Goal: Information Seeking & Learning: Learn about a topic

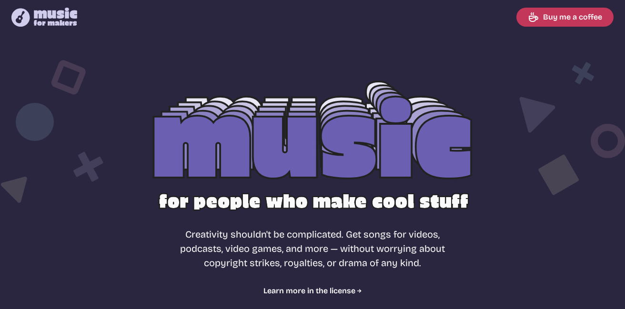
select select "most popular"
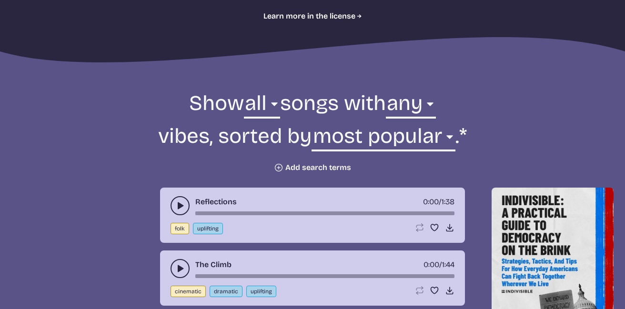
scroll to position [272, 0]
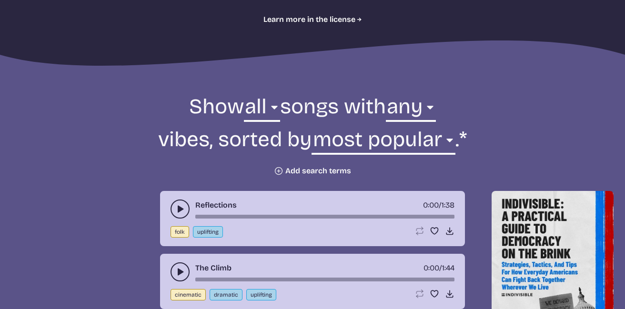
click at [301, 169] on button "Plus icon Add search terms" at bounding box center [312, 171] width 77 height 10
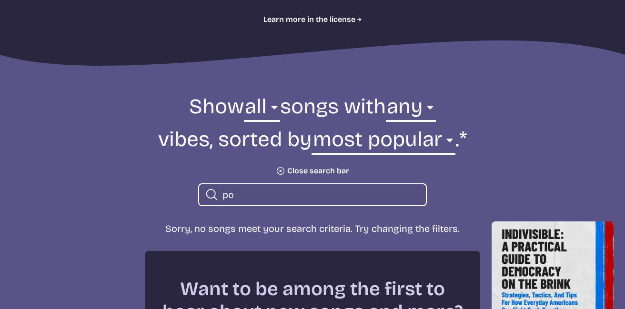
type input "p"
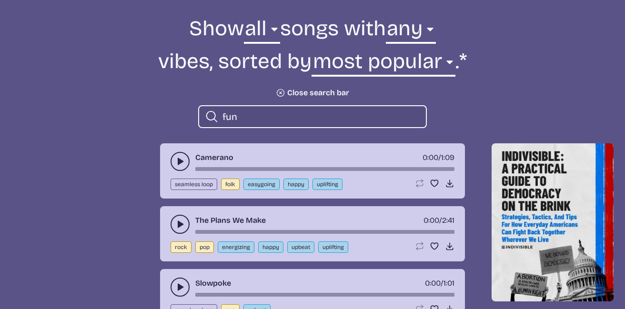
scroll to position [356, 0]
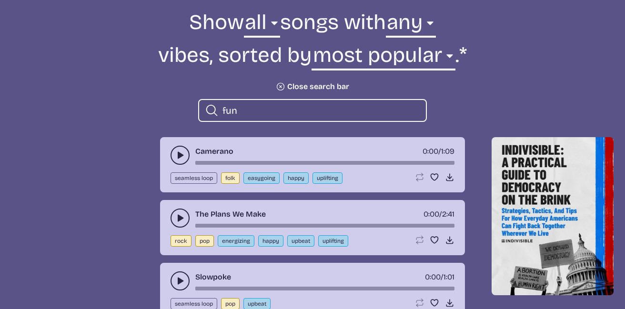
type input "fun"
click at [174, 152] on button "play-pause toggle" at bounding box center [180, 155] width 19 height 19
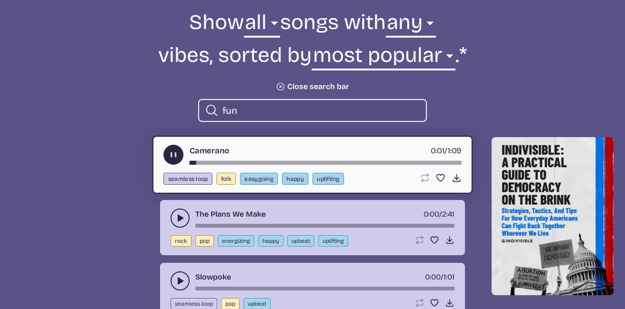
click at [173, 153] on icon "play-pause toggle" at bounding box center [174, 155] width 10 height 10
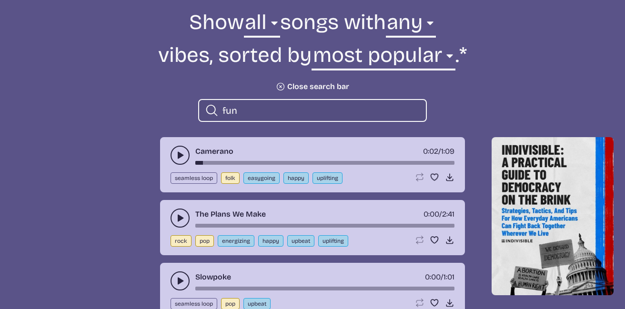
click at [178, 212] on button "play-pause toggle" at bounding box center [180, 218] width 19 height 19
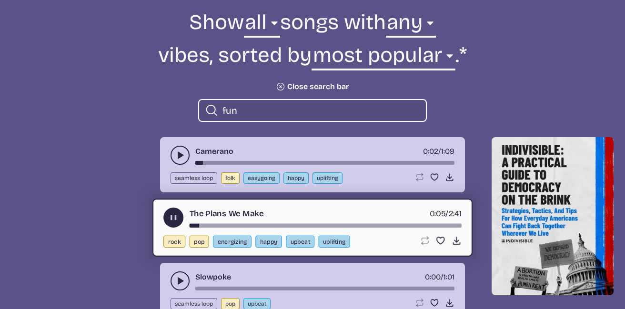
click at [173, 217] on use "play-pause toggle" at bounding box center [174, 218] width 10 height 10
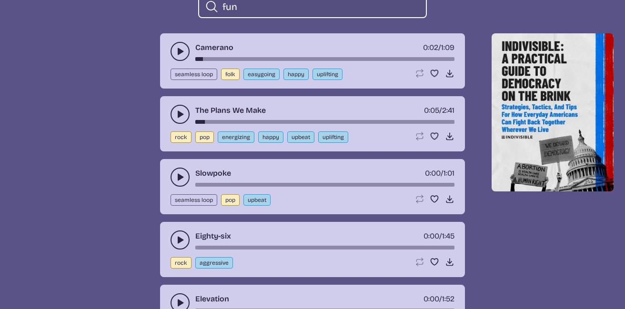
scroll to position [460, 0]
click at [252, 199] on button "upbeat" at bounding box center [256, 199] width 27 height 11
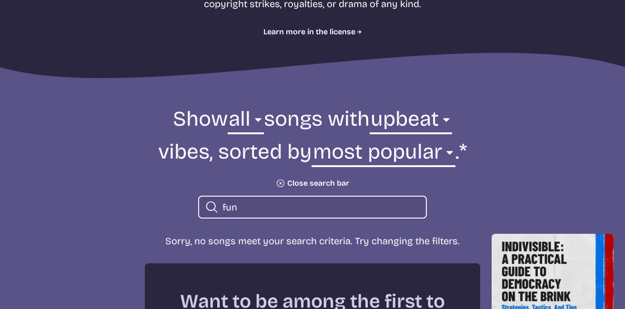
scroll to position [272, 0]
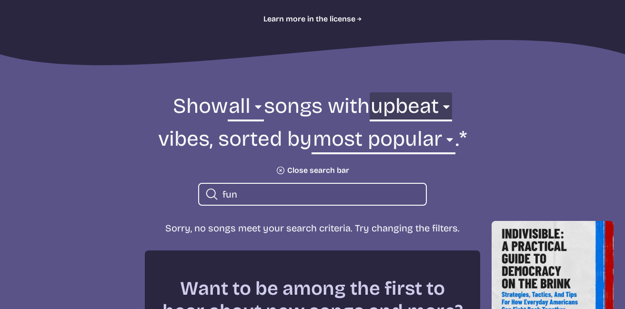
click at [413, 102] on select "any aggressive chill contemplative dark dramatic easygoing energizing happy ser…" at bounding box center [411, 108] width 82 height 33
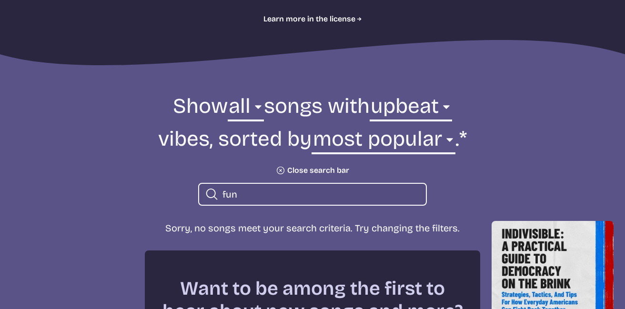
click at [281, 168] on icon "Plus icon" at bounding box center [280, 170] width 13 height 13
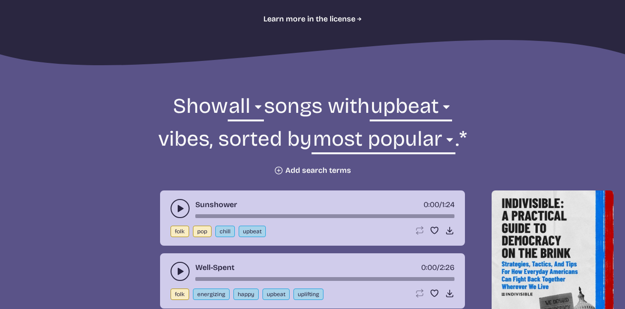
click at [181, 207] on use "play-pause toggle" at bounding box center [180, 209] width 10 height 10
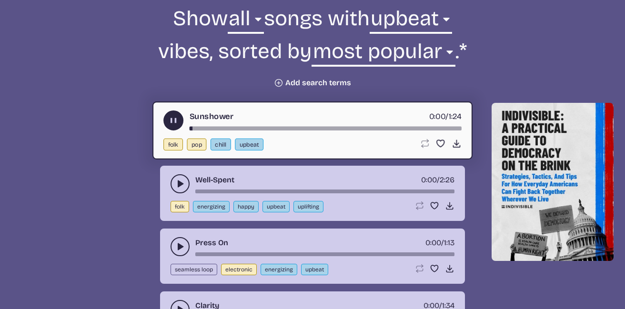
scroll to position [363, 0]
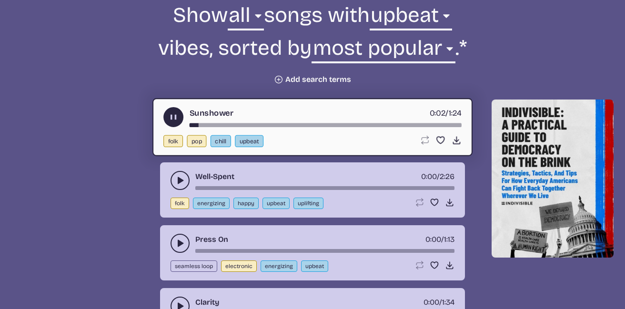
click at [167, 117] on button "play-pause toggle" at bounding box center [173, 117] width 20 height 20
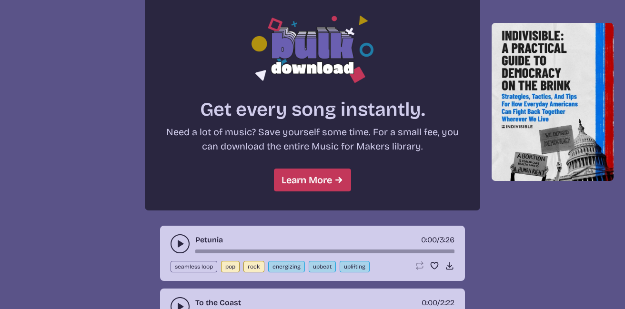
scroll to position [794, 0]
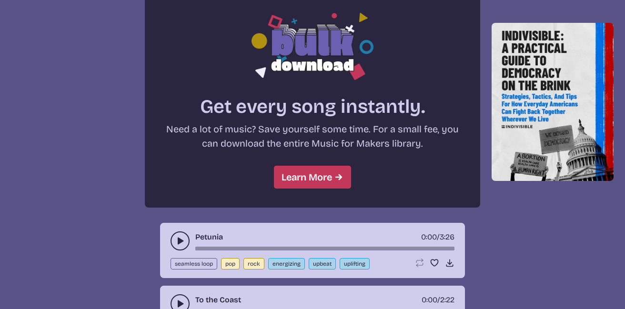
click at [178, 240] on use "play-pause toggle" at bounding box center [180, 241] width 10 height 10
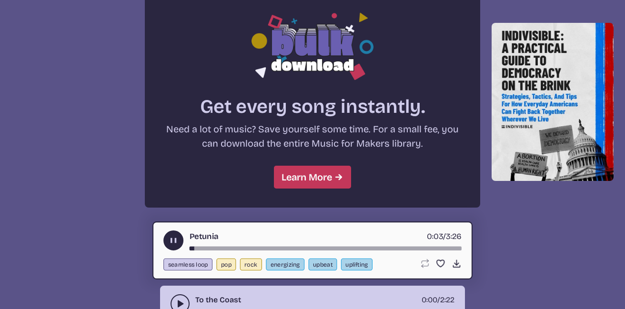
click at [174, 240] on use "play-pause toggle" at bounding box center [174, 241] width 10 height 10
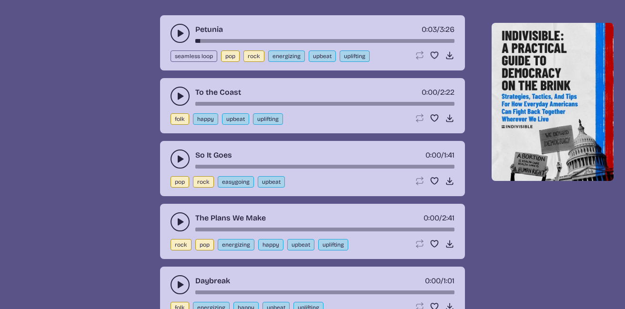
scroll to position [1003, 0]
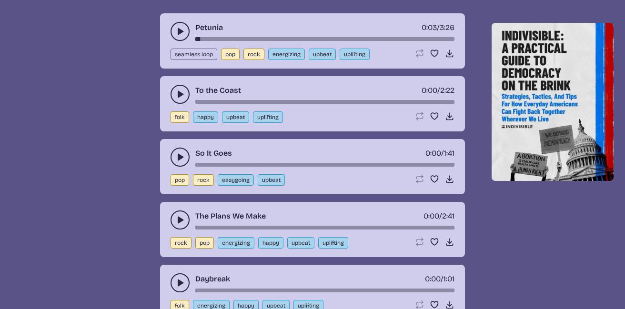
click at [175, 222] on button "play-pause toggle" at bounding box center [180, 220] width 19 height 19
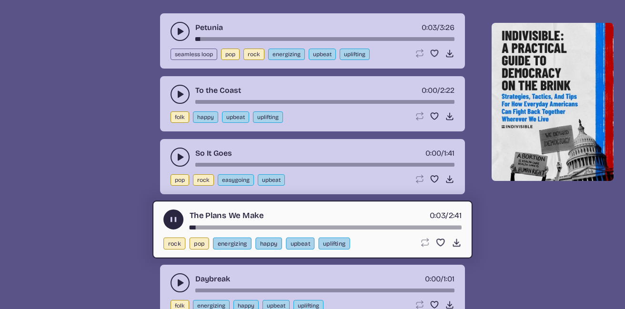
click at [175, 222] on use "play-pause toggle" at bounding box center [174, 220] width 10 height 10
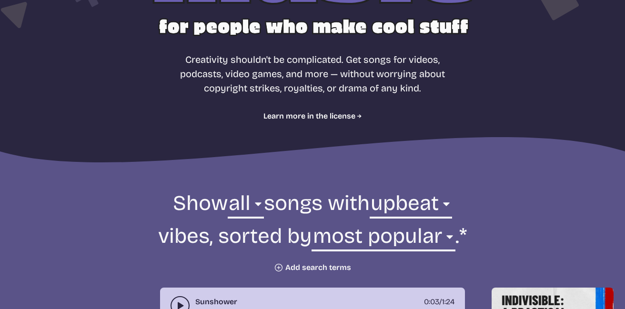
scroll to position [170, 0]
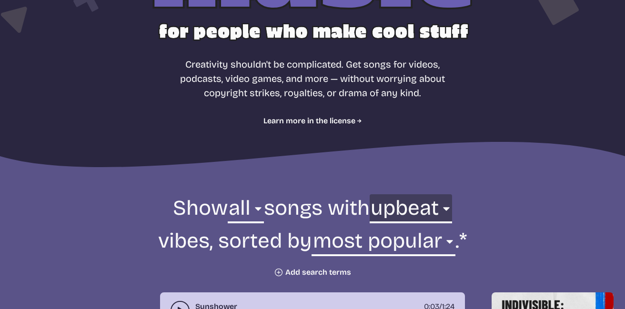
click at [399, 208] on select "any aggressive chill contemplative dark dramatic easygoing energizing happy ser…" at bounding box center [411, 210] width 82 height 33
click at [429, 212] on select "any aggressive chill contemplative dark dramatic easygoing energizing happy ser…" at bounding box center [411, 210] width 82 height 33
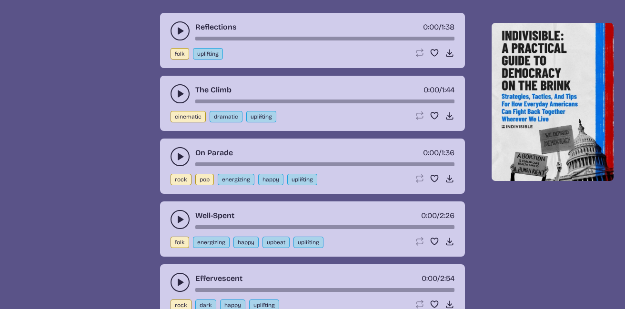
scroll to position [427, 0]
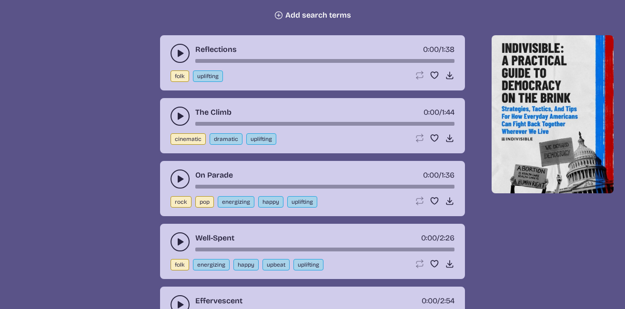
click at [176, 53] on icon "play-pause toggle" at bounding box center [180, 54] width 10 height 10
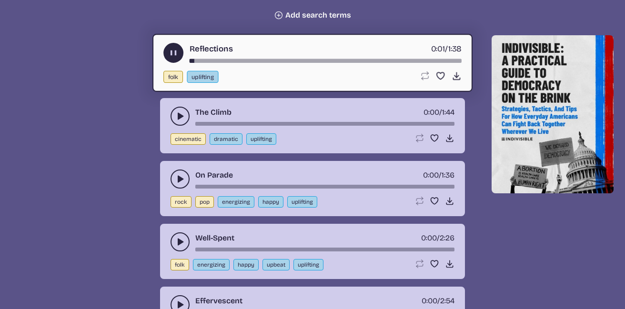
click at [225, 60] on div "song-time-bar" at bounding box center [326, 61] width 272 height 4
click at [181, 177] on icon "play-pause toggle" at bounding box center [180, 179] width 10 height 10
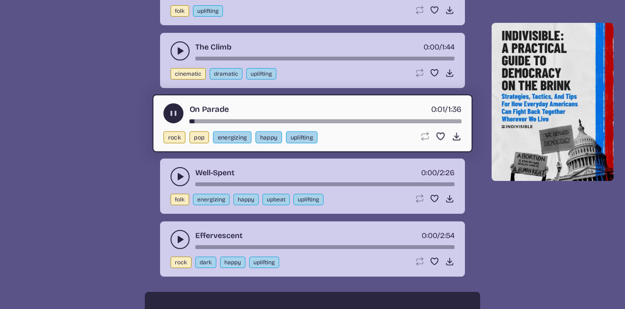
scroll to position [497, 0]
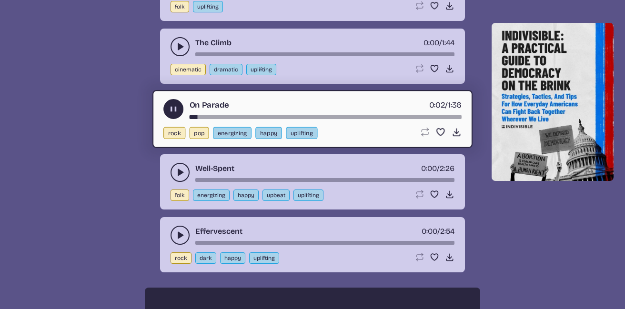
click at [179, 232] on use "play-pause toggle" at bounding box center [180, 236] width 10 height 10
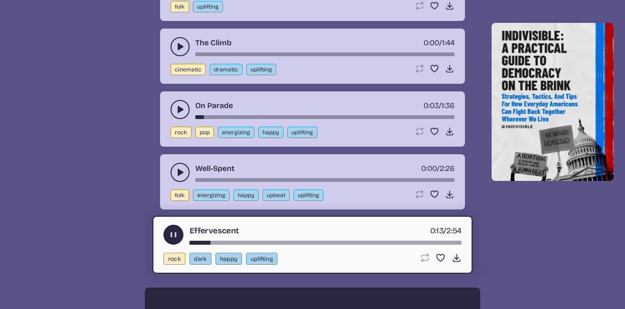
click at [172, 231] on icon "play-pause toggle" at bounding box center [174, 235] width 10 height 10
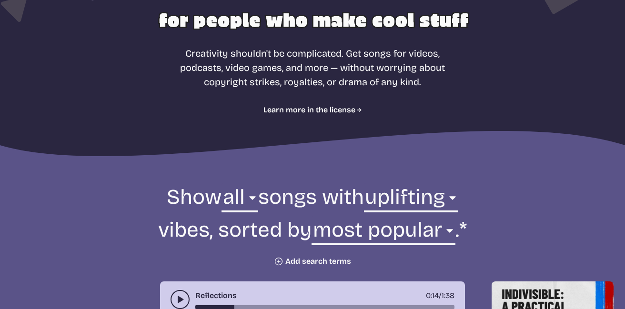
scroll to position [184, 0]
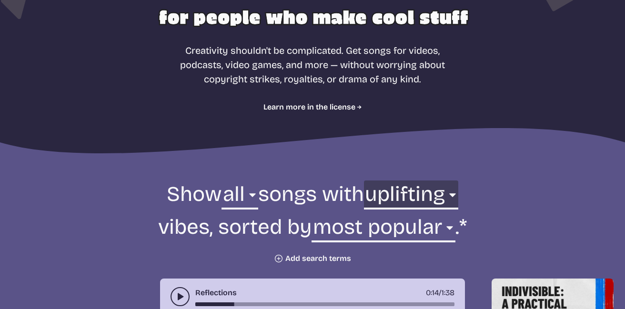
click at [405, 188] on select "any aggressive chill contemplative dark dramatic easygoing energizing happy ser…" at bounding box center [411, 197] width 94 height 33
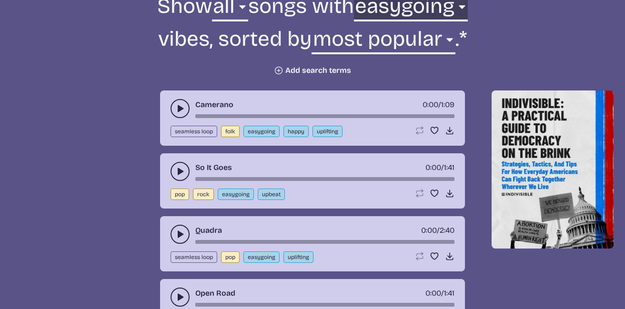
scroll to position [374, 0]
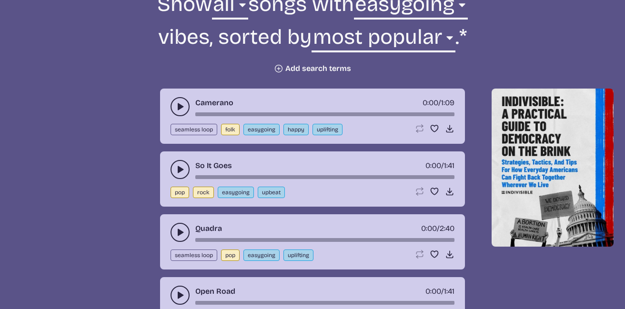
click at [173, 173] on button "play-pause toggle" at bounding box center [180, 169] width 19 height 19
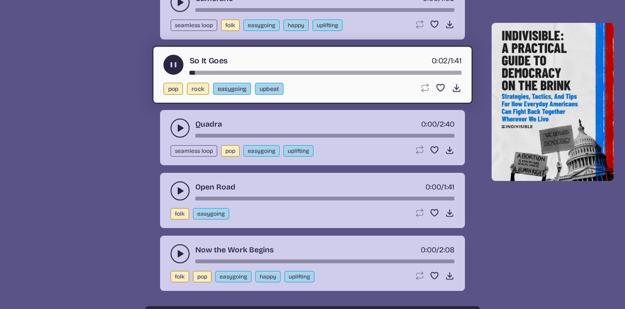
scroll to position [497, 0]
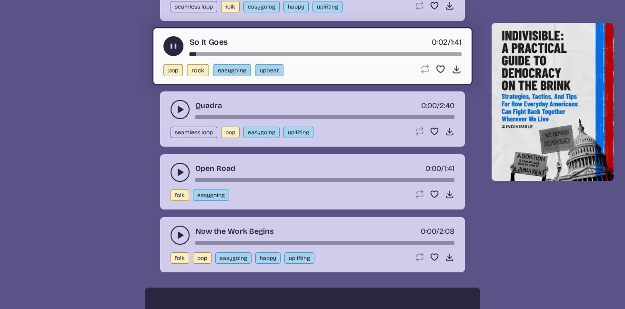
click at [177, 173] on icon "play-pause toggle" at bounding box center [180, 173] width 10 height 10
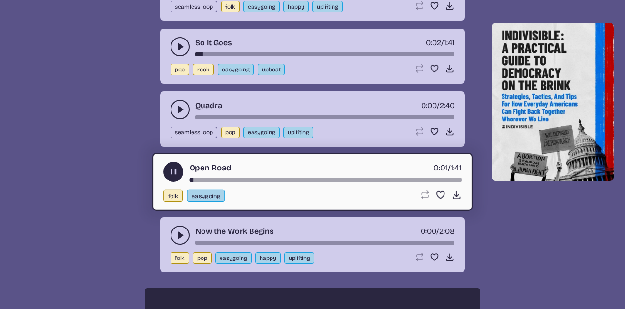
click at [179, 234] on use "play-pause toggle" at bounding box center [180, 236] width 10 height 10
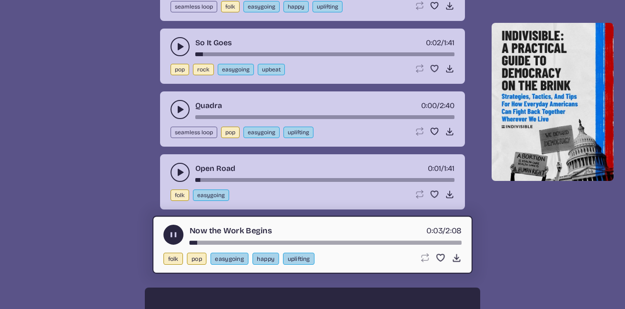
click at [171, 232] on use "play-pause toggle" at bounding box center [174, 235] width 10 height 10
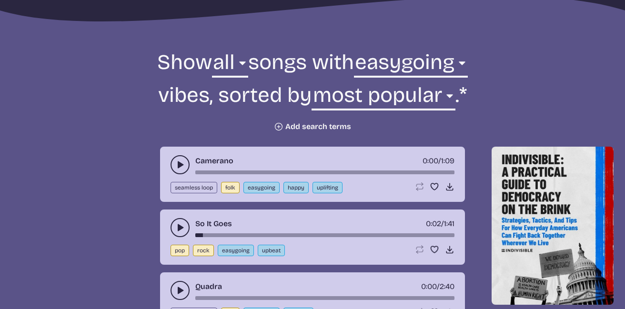
scroll to position [314, 0]
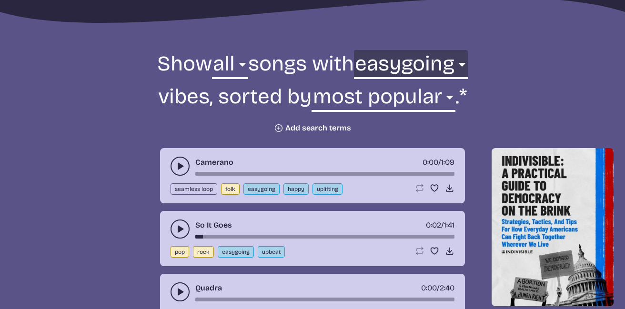
click at [413, 57] on select "any aggressive chill contemplative dark dramatic easygoing energizing happy ser…" at bounding box center [411, 66] width 114 height 33
select select "happy"
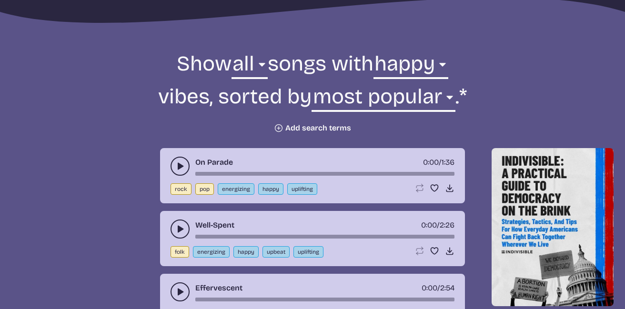
click at [179, 225] on icon "play-pause toggle" at bounding box center [180, 229] width 10 height 10
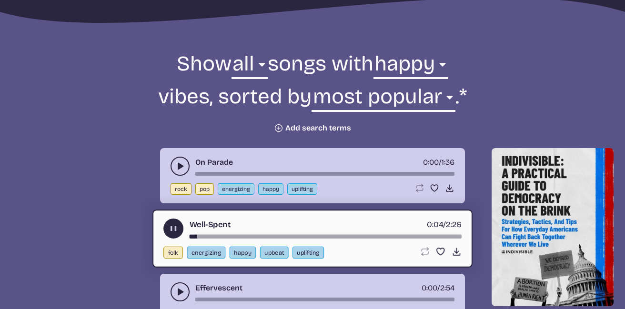
click at [171, 226] on use "play-pause toggle" at bounding box center [174, 229] width 10 height 10
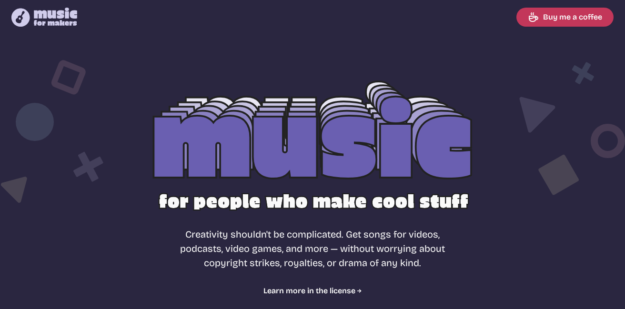
select select "happy"
select select "most popular"
